Goal: Task Accomplishment & Management: Use online tool/utility

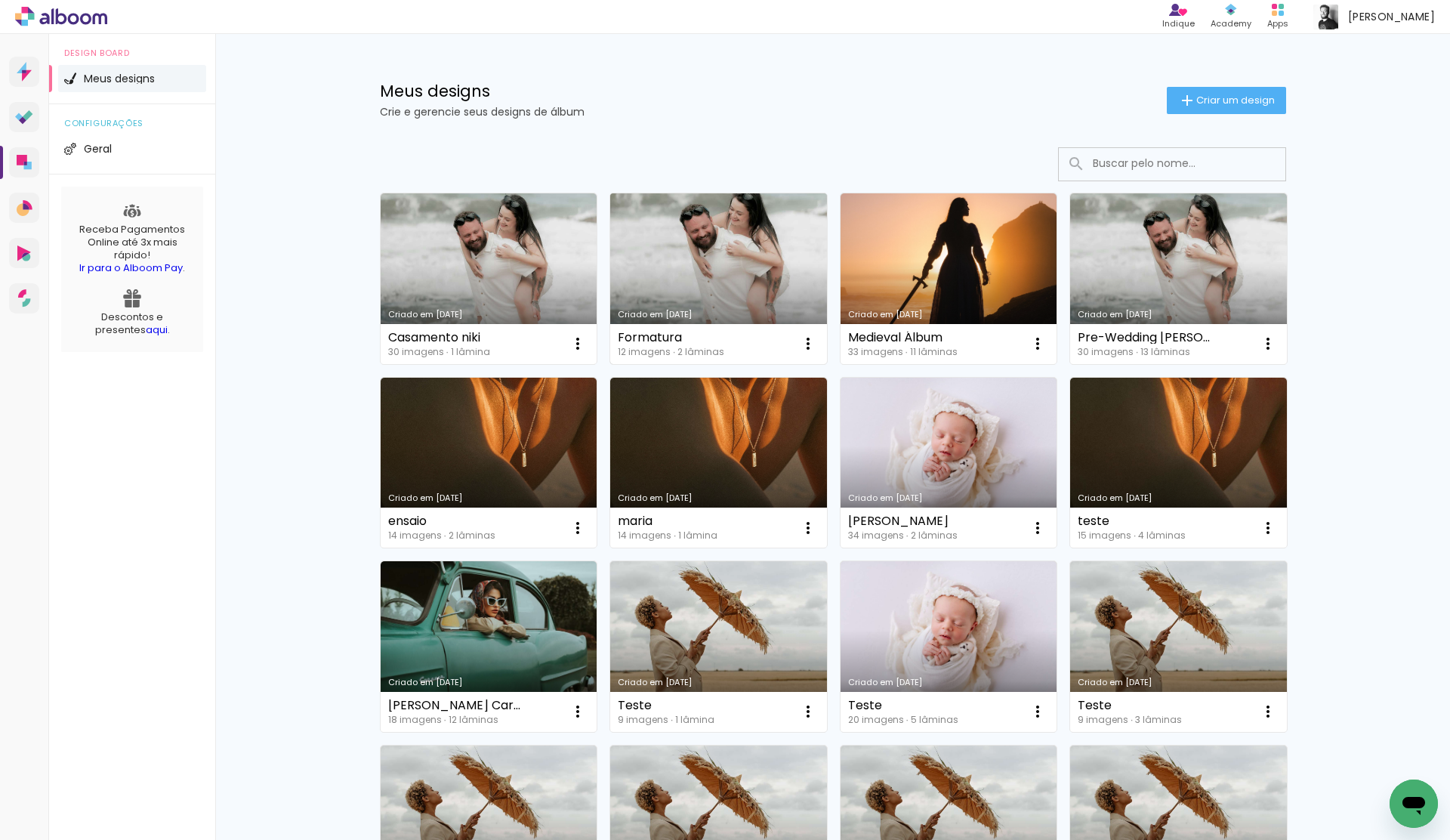
click at [683, 248] on link "Criado em [DATE]" at bounding box center [718, 279] width 216 height 171
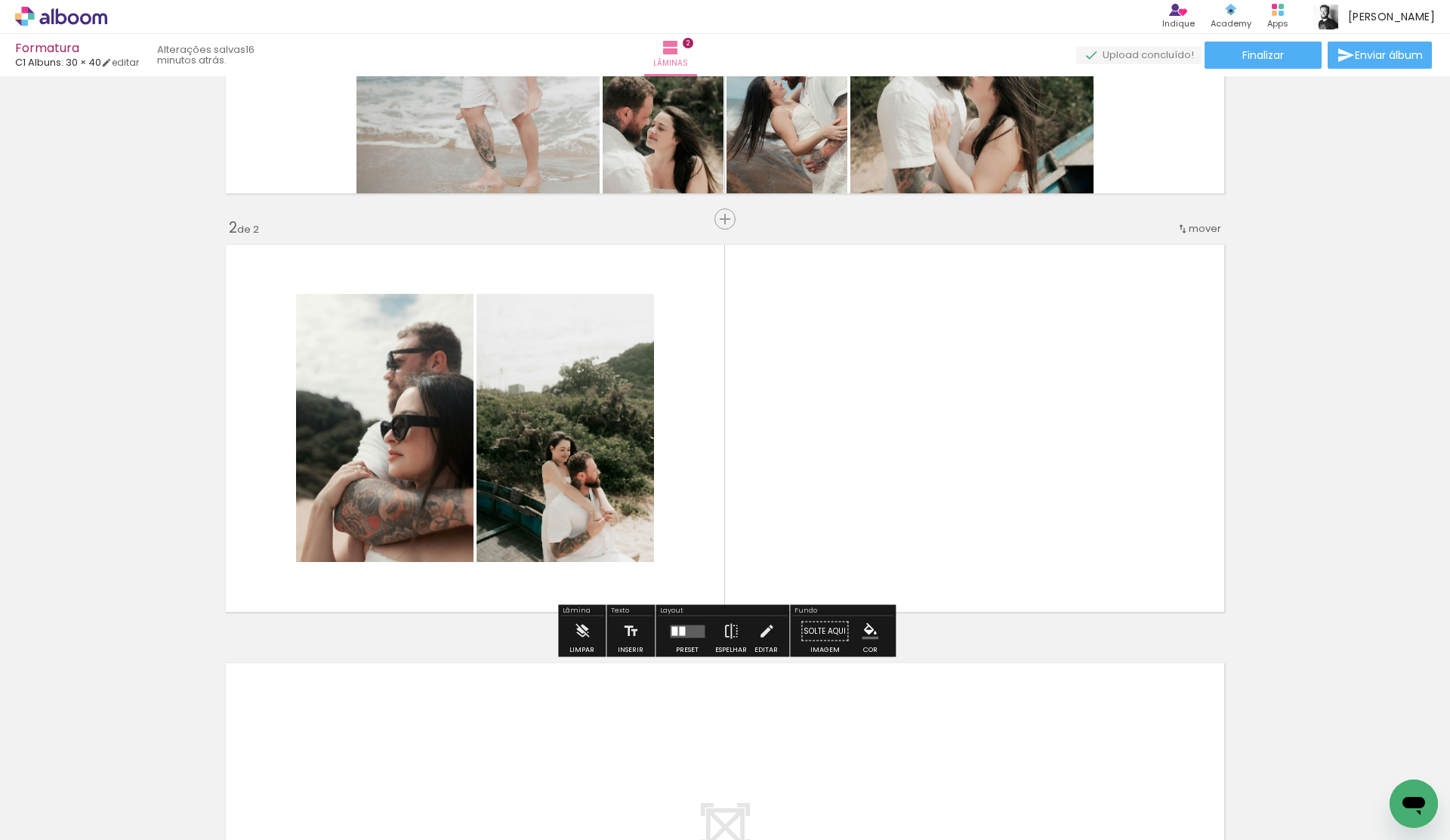
scroll to position [349, 0]
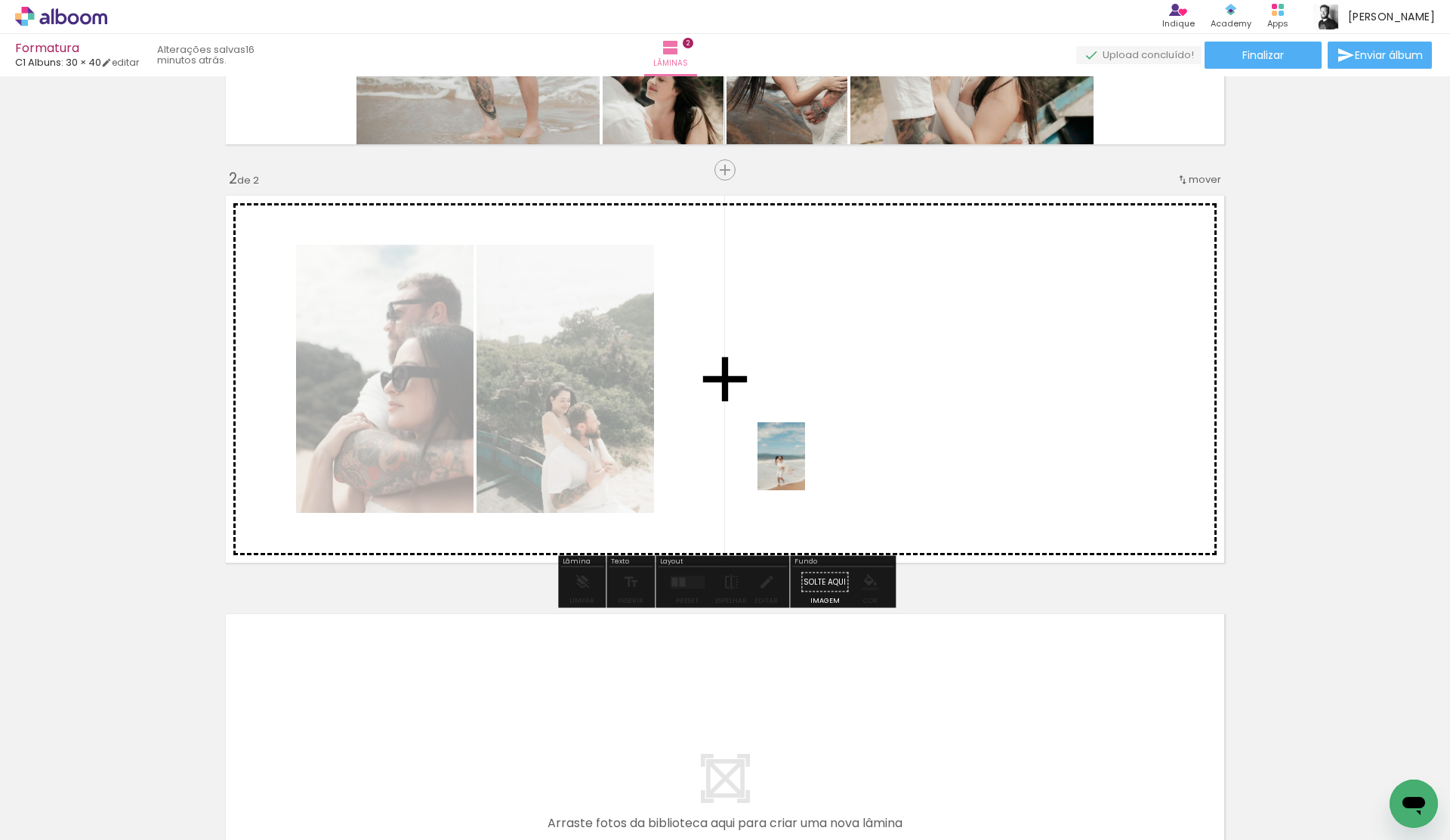
drag, startPoint x: 687, startPoint y: 815, endPoint x: 856, endPoint y: 430, distance: 420.5
click at [853, 432] on quentale-workspace at bounding box center [725, 420] width 1450 height 840
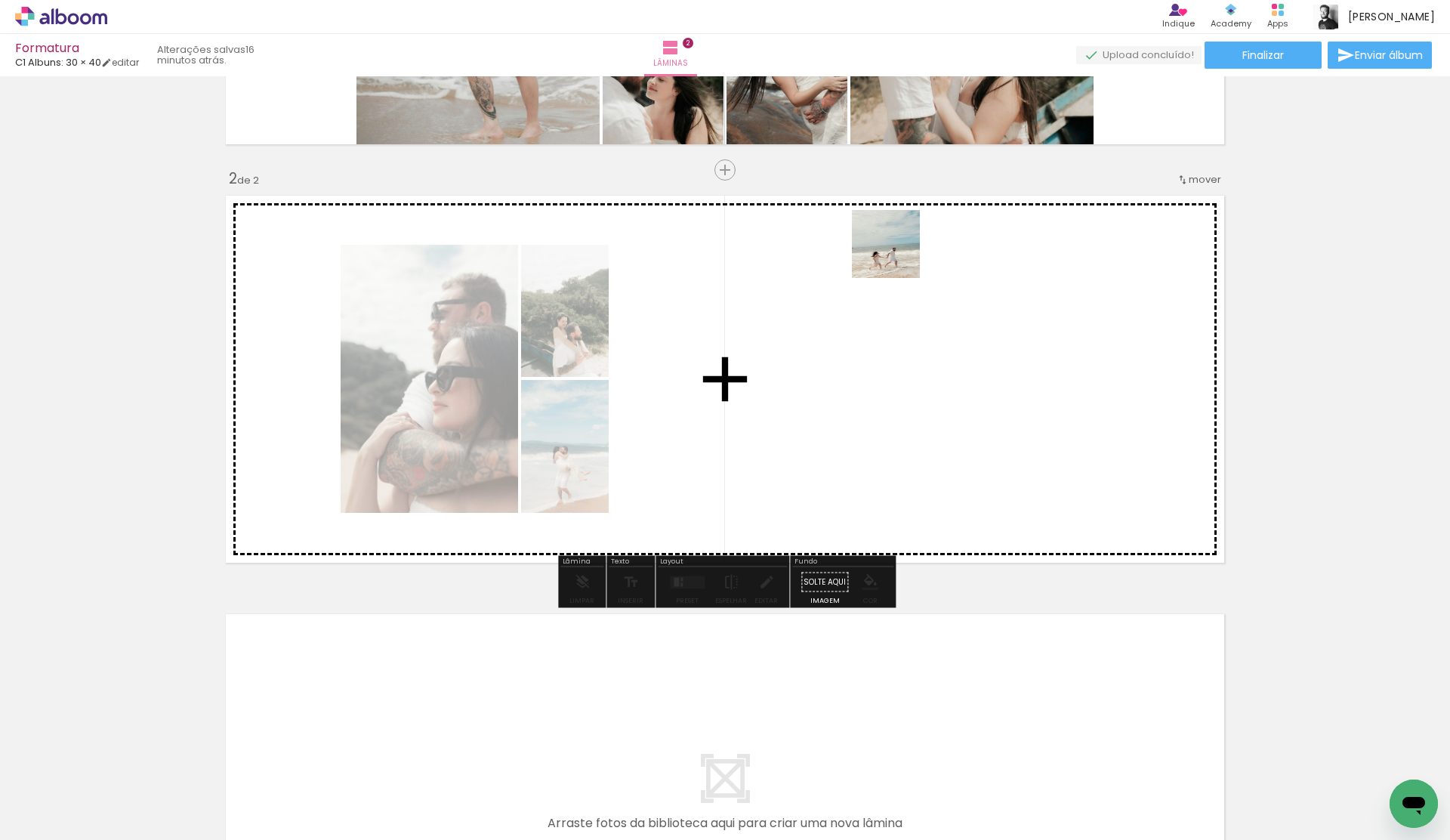
drag, startPoint x: 335, startPoint y: 802, endPoint x: 897, endPoint y: 256, distance: 783.6
click at [897, 256] on quentale-workspace at bounding box center [725, 420] width 1450 height 840
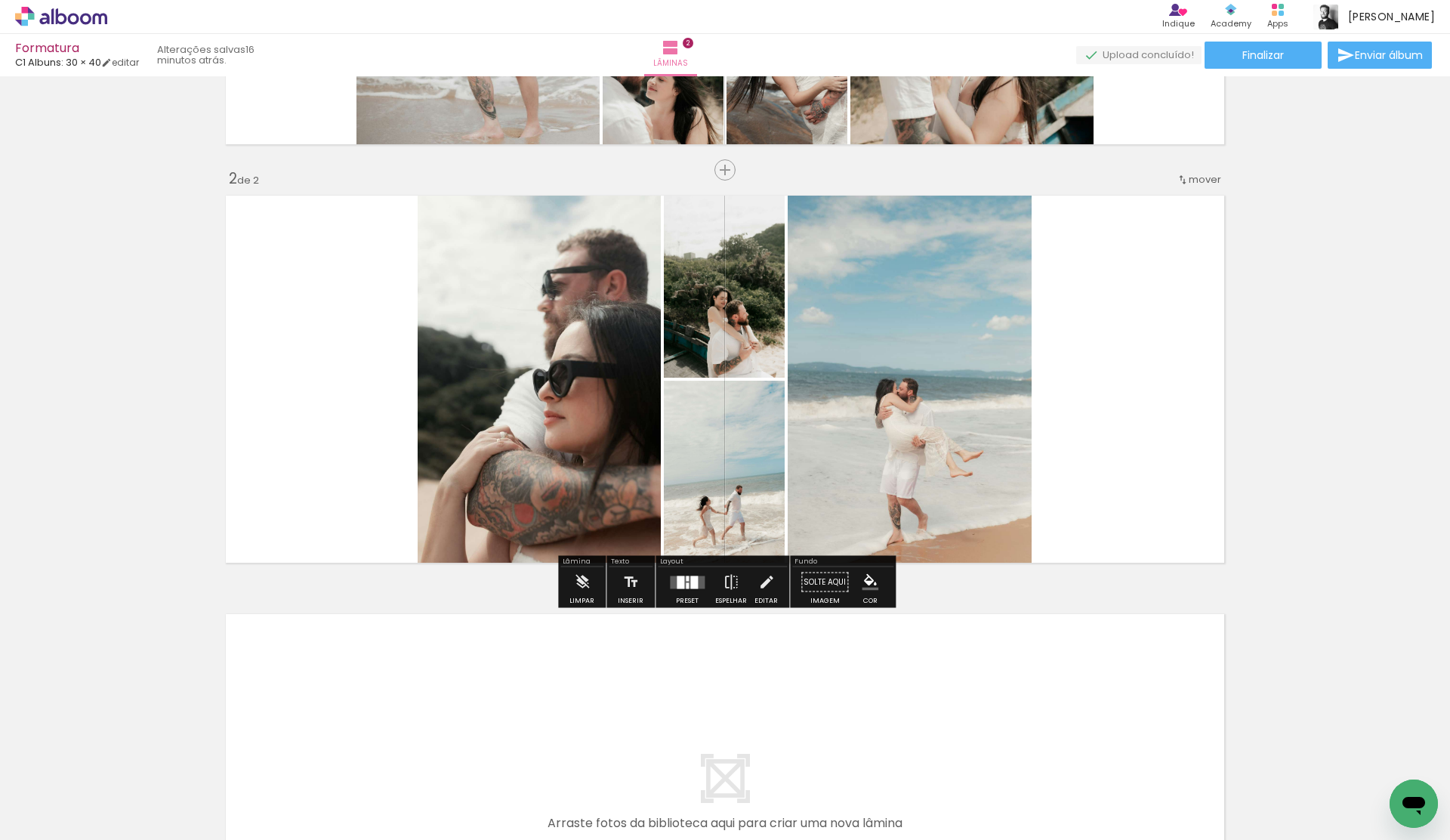
click at [691, 585] on div at bounding box center [694, 582] width 7 height 13
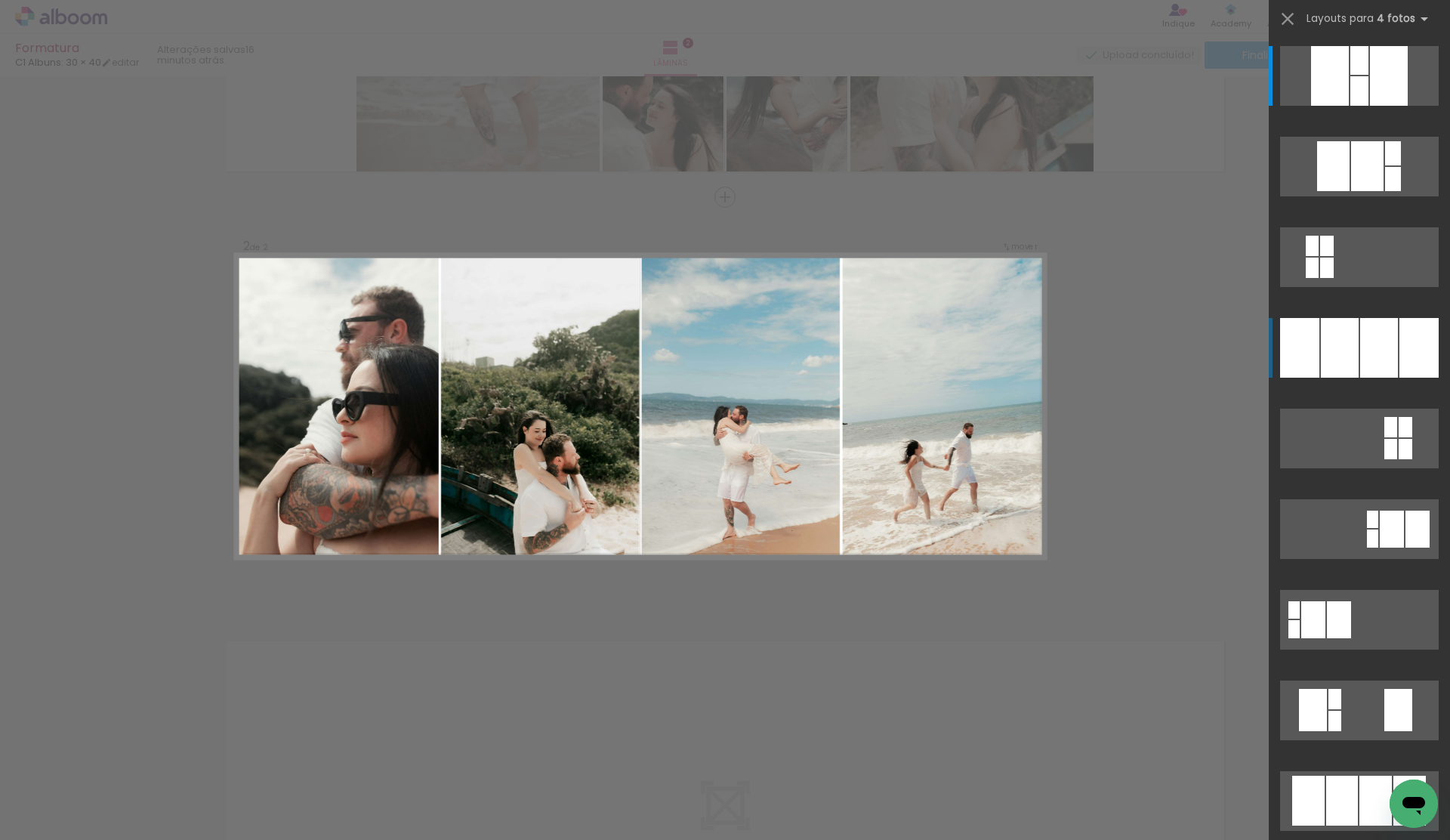
scroll to position [318, 0]
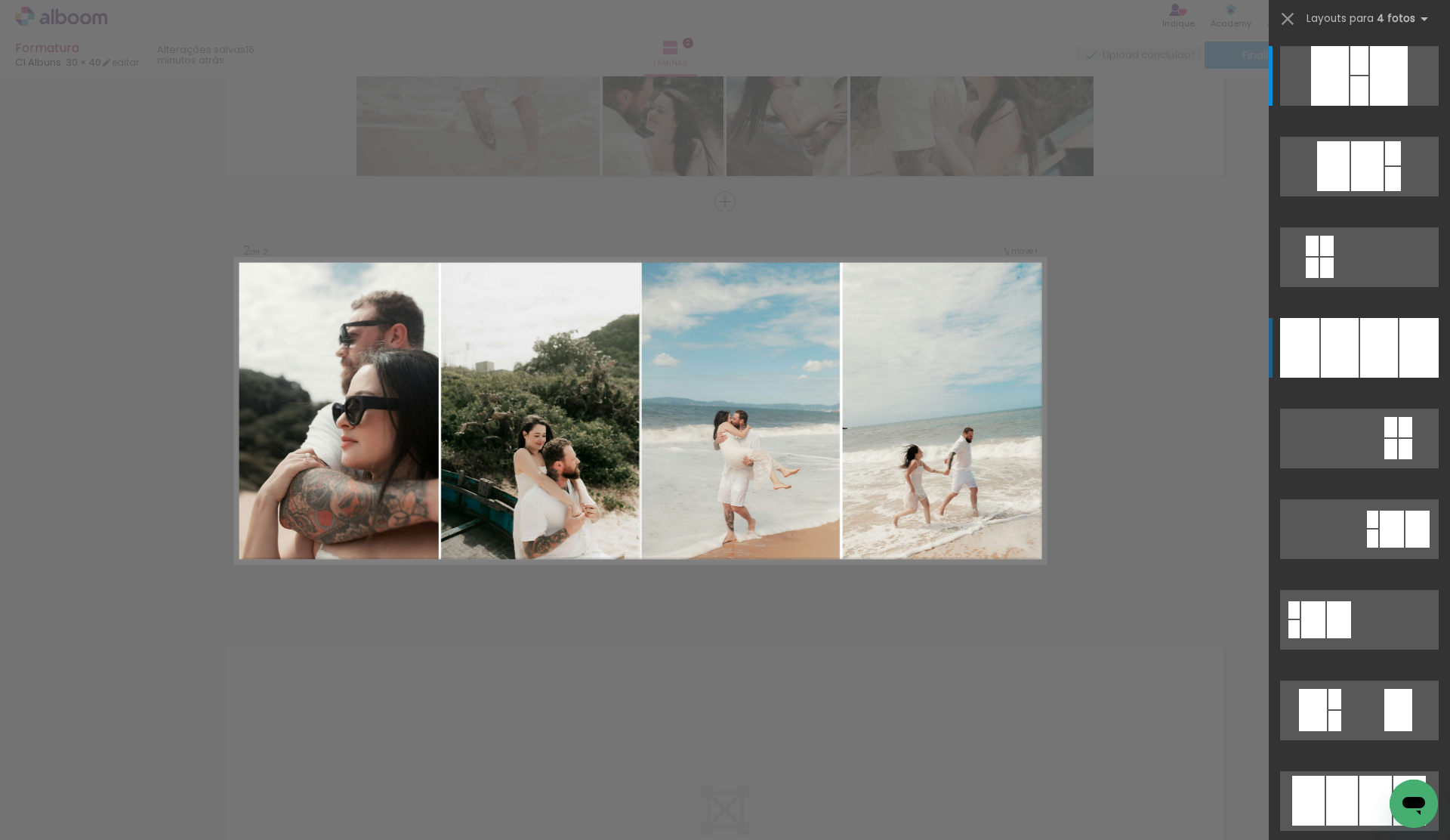
click at [1372, 322] on div at bounding box center [1378, 348] width 38 height 60
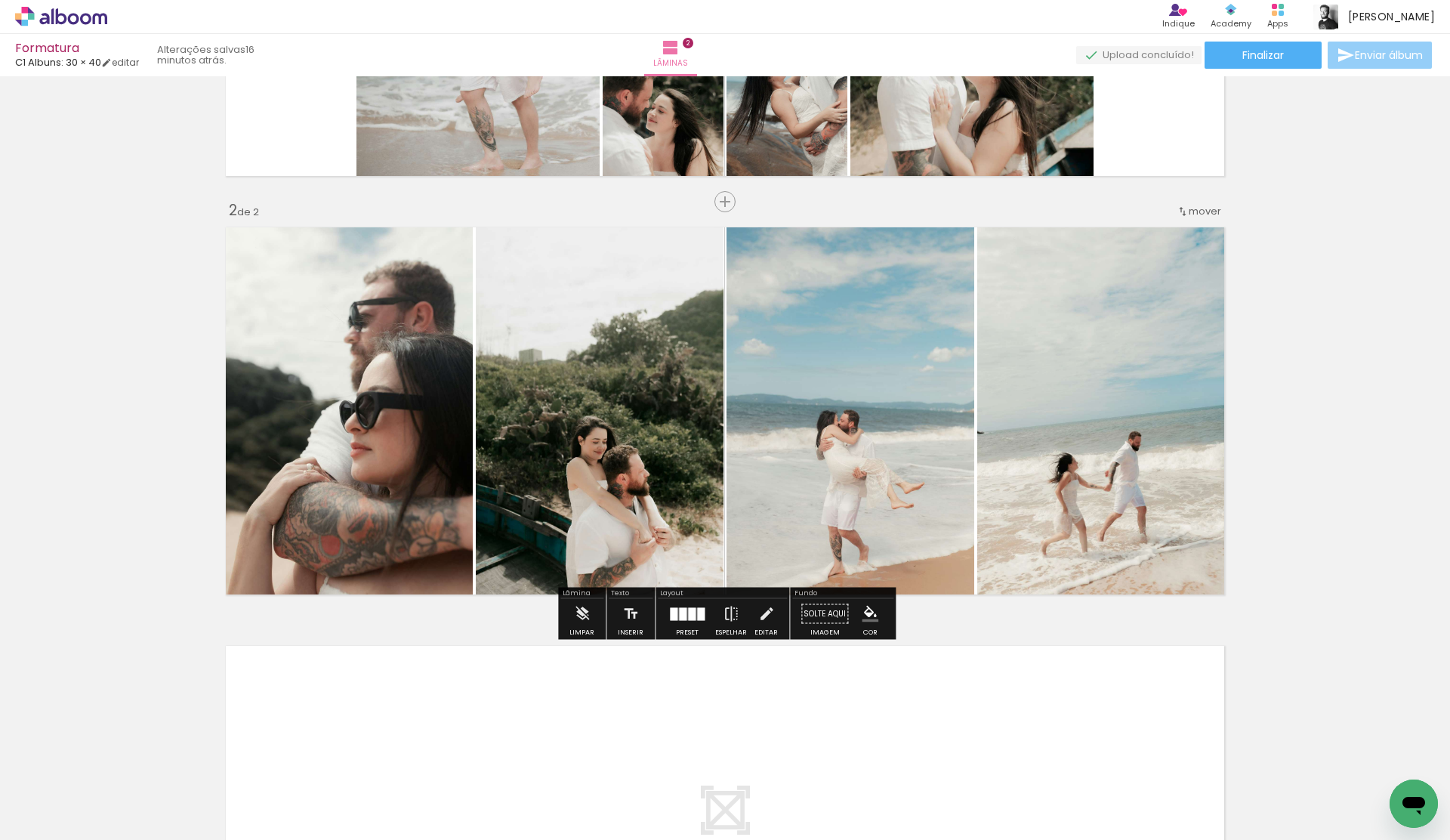
click at [1398, 58] on span "Enviar álbum" at bounding box center [1389, 55] width 68 height 11
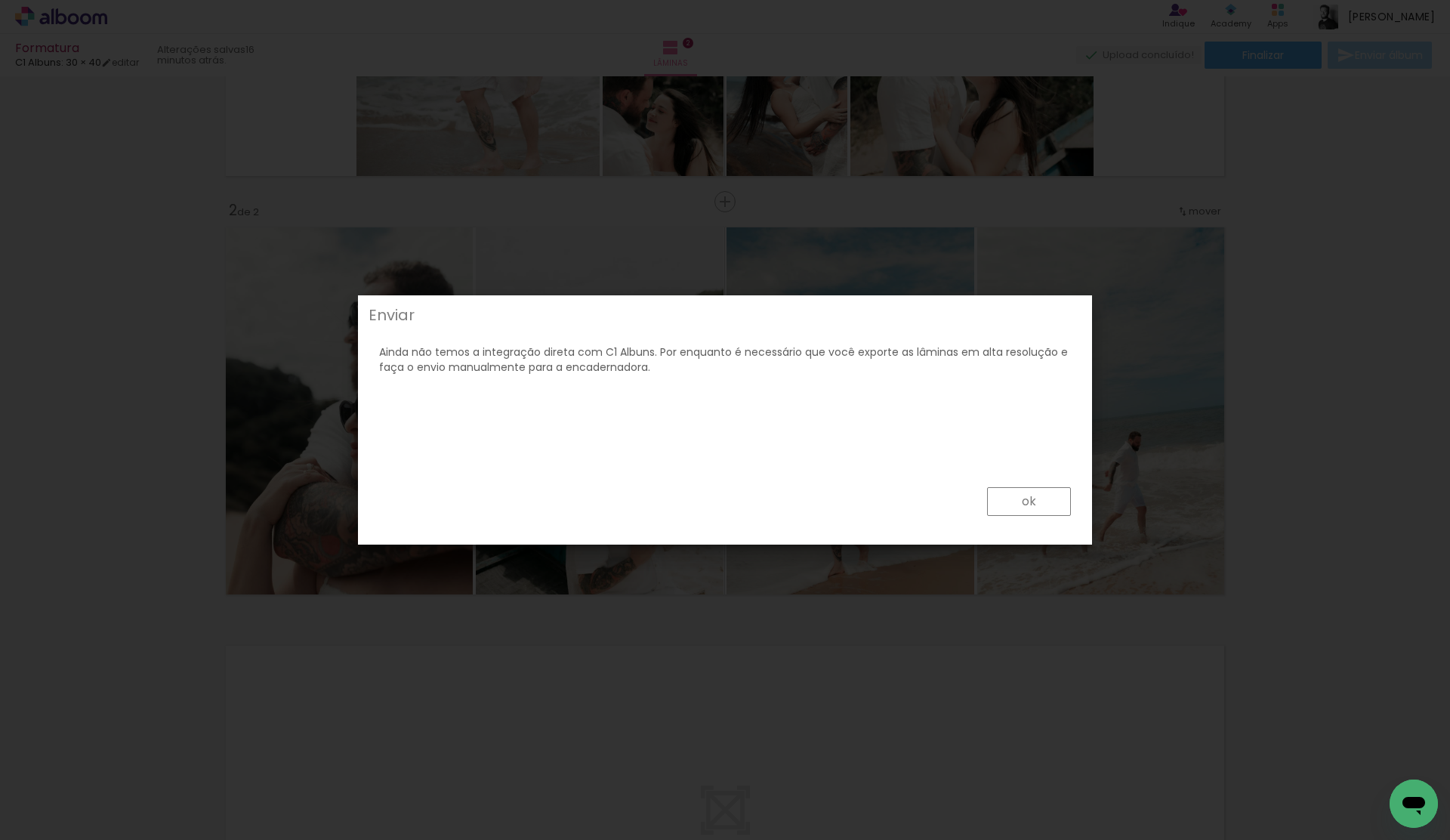
click at [1055, 486] on div "ok" at bounding box center [725, 504] width 725 height 68
click at [0, 0] on slot "ok" at bounding box center [0, 0] width 0 height 0
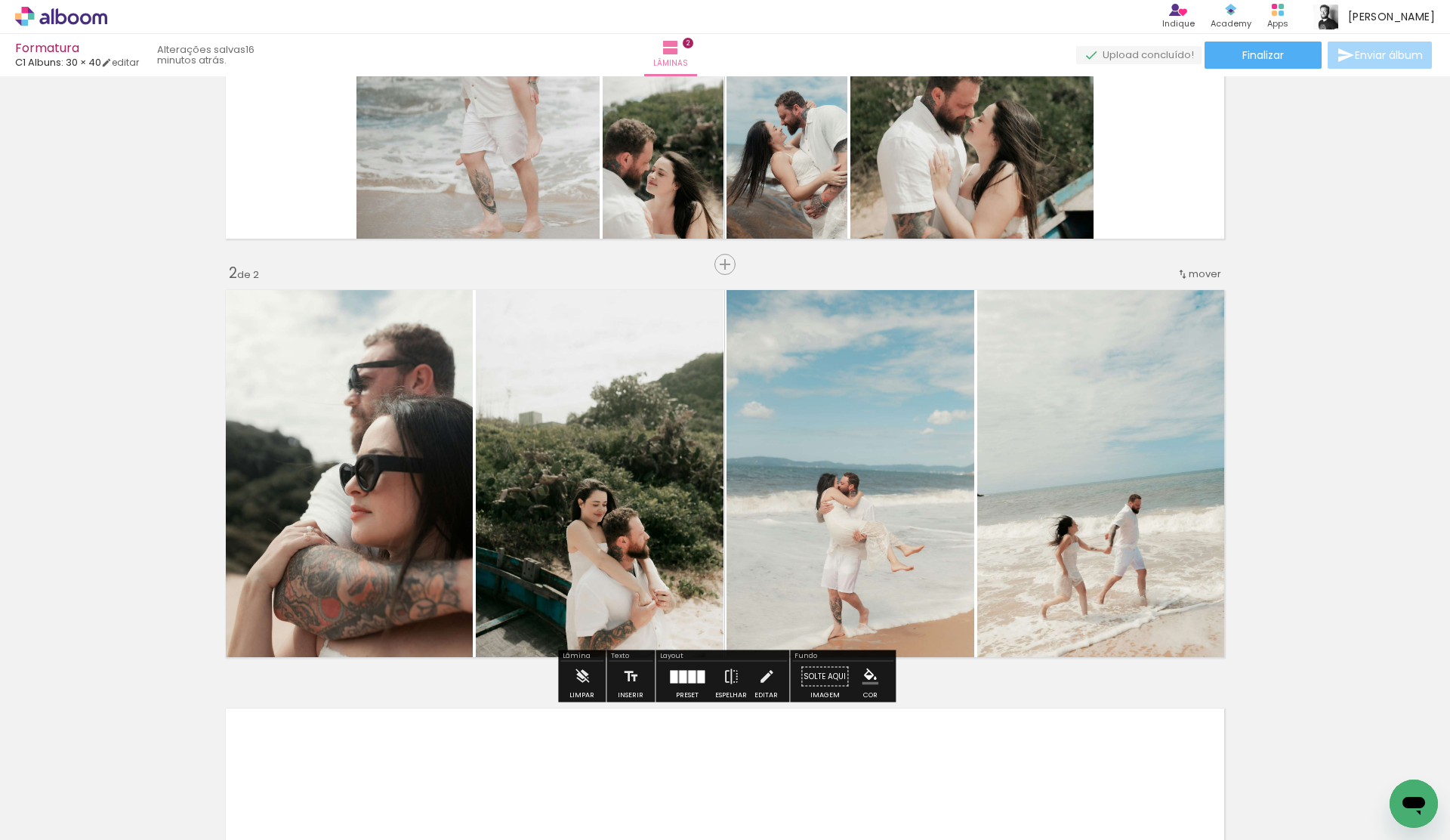
scroll to position [198, 0]
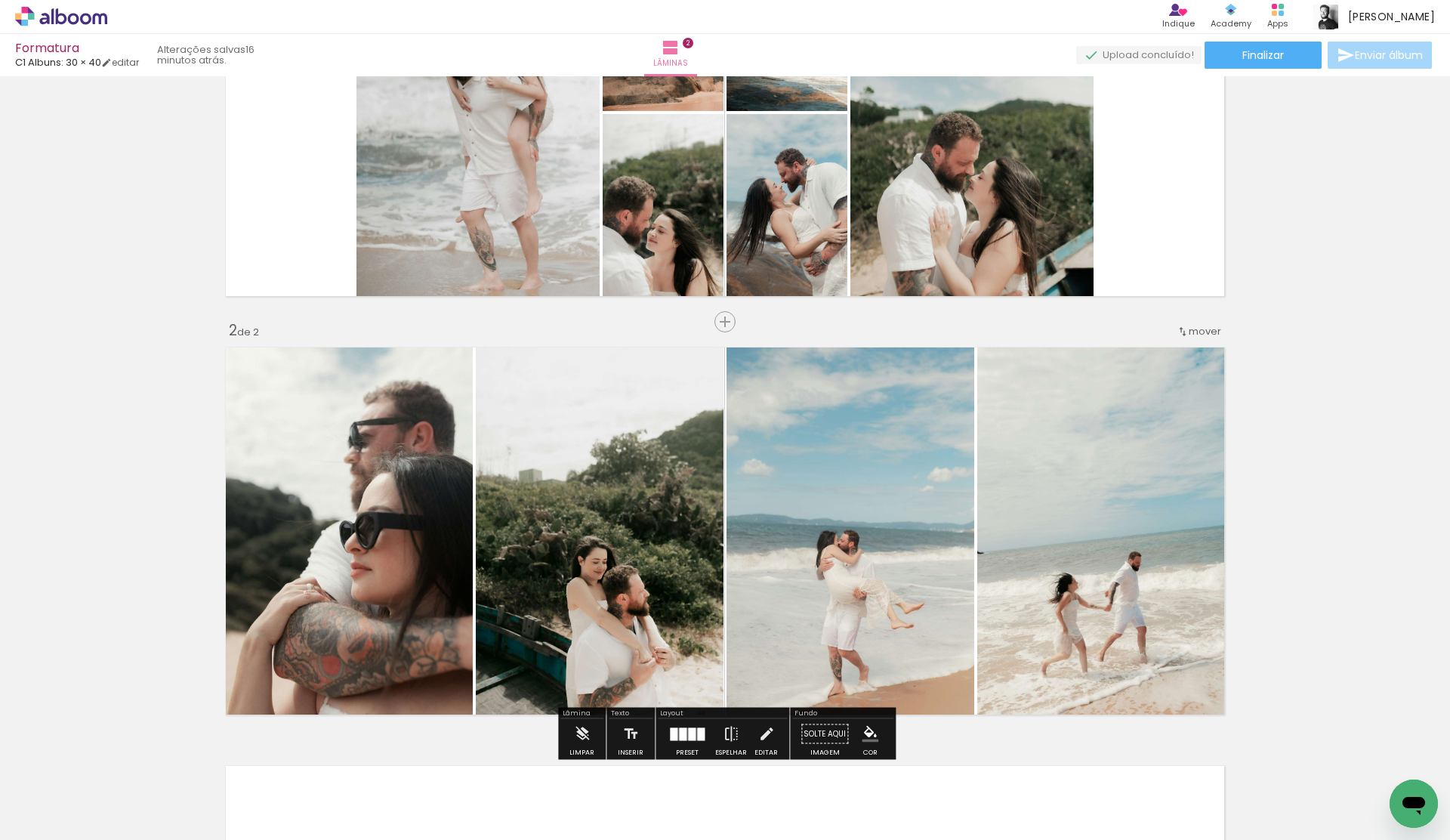
click at [1269, 74] on div "Formatura C1 Albuns: 30 × 40 editar 16 minutos atrás. Lâminas 2 Finalizar Envia…" at bounding box center [725, 38] width 1450 height 76
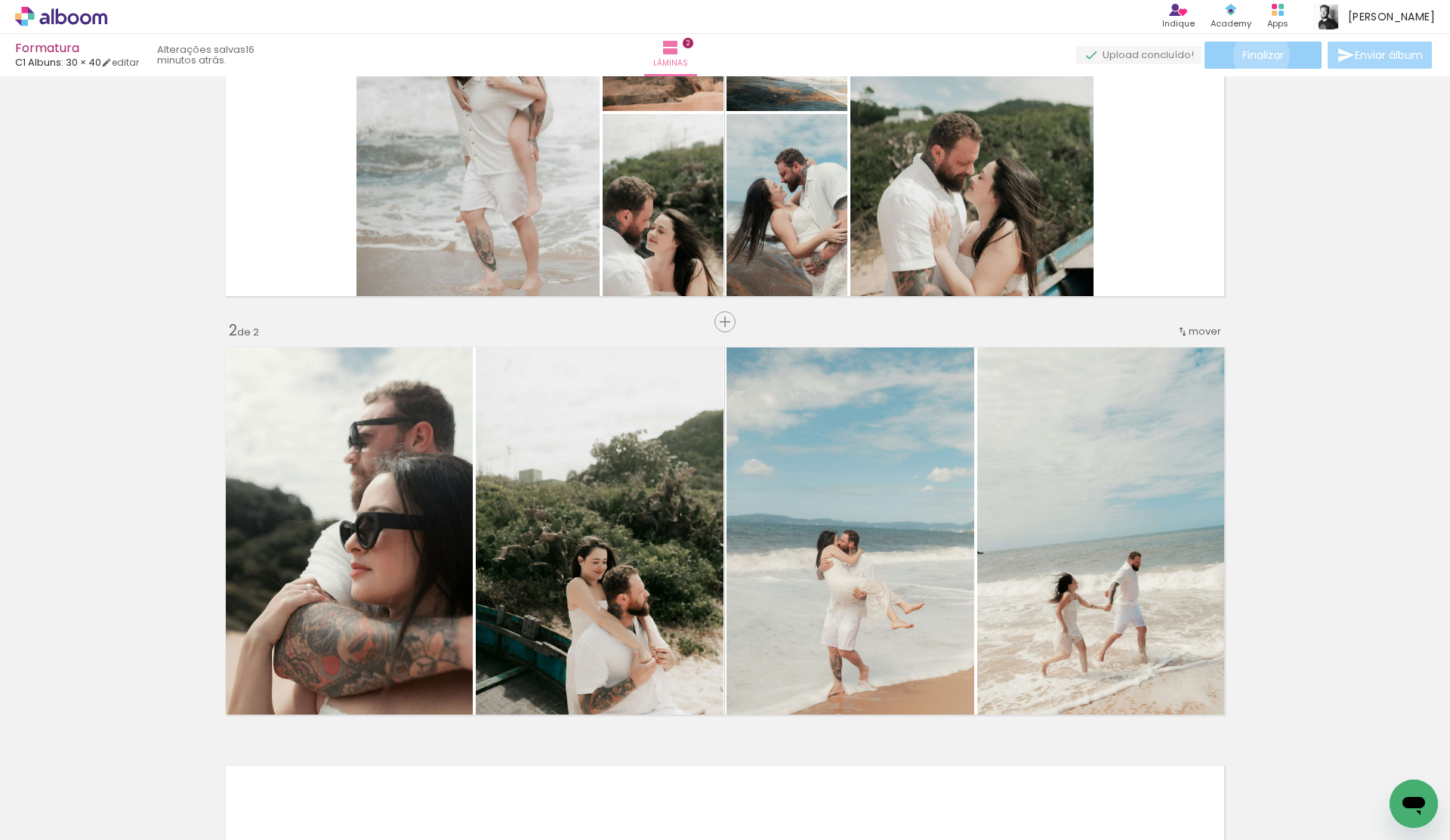
click at [1256, 55] on span "Finalizar" at bounding box center [1263, 55] width 41 height 11
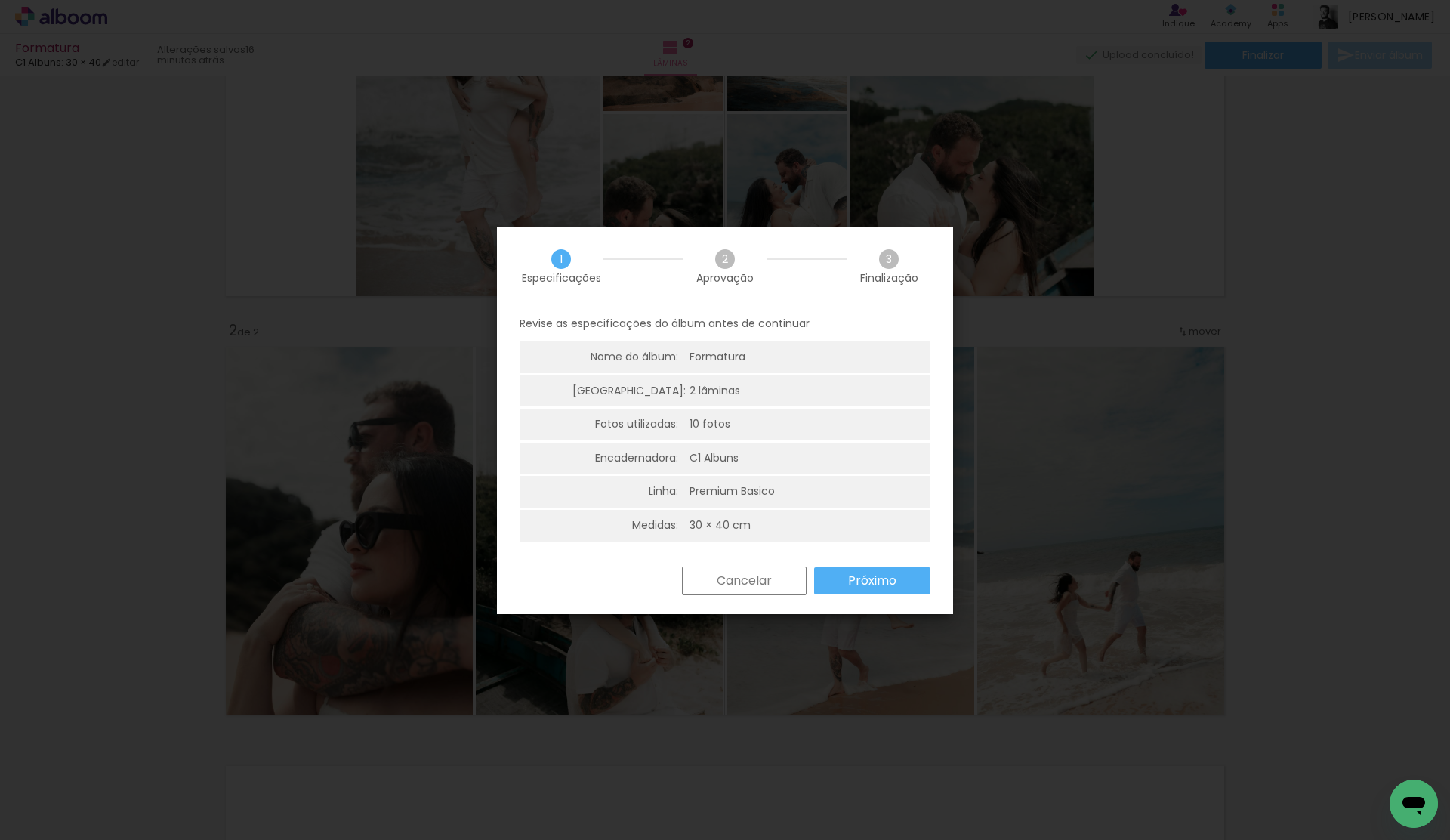
click at [834, 577] on paper-button "Próximo" at bounding box center [872, 581] width 116 height 28
